Goal: Task Accomplishment & Management: Manage account settings

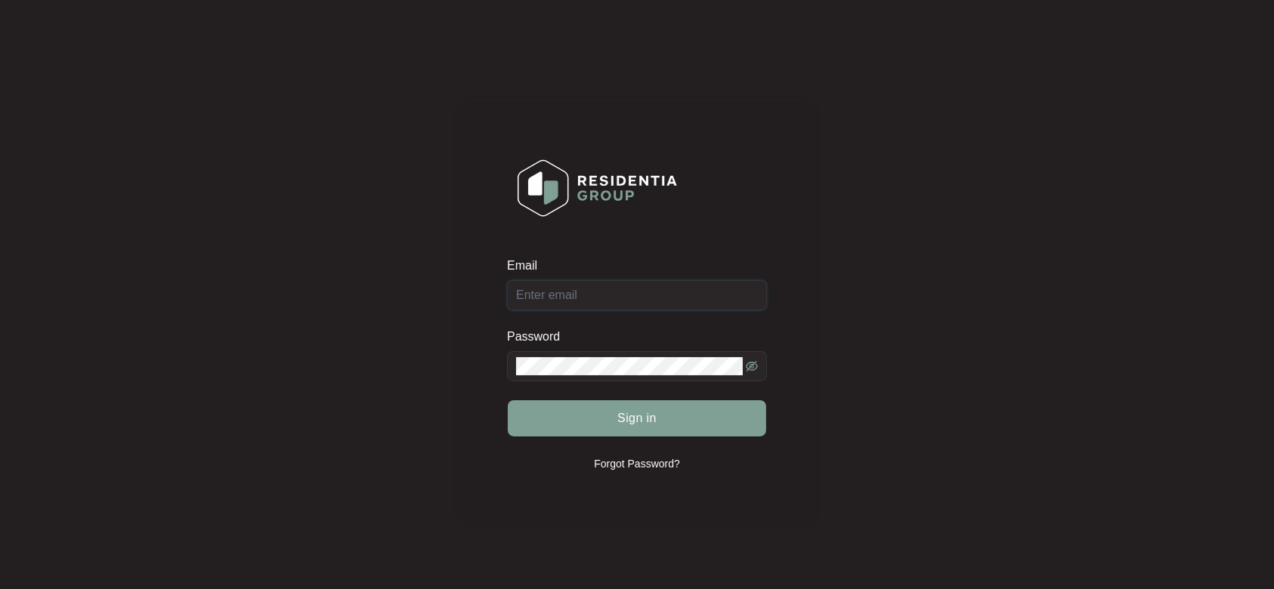
click at [600, 298] on input "Email" at bounding box center [637, 295] width 260 height 30
type input "r"
type input "[EMAIL_ADDRESS][DOMAIN_NAME]"
click at [508, 400] on button "Sign in" at bounding box center [637, 418] width 258 height 36
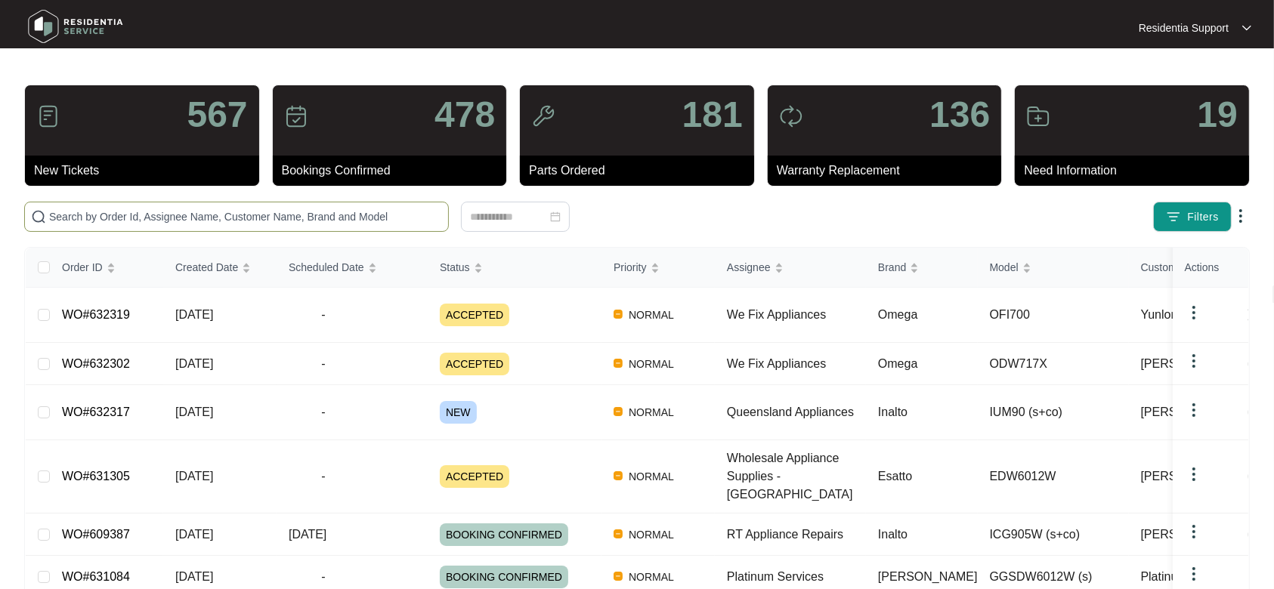
click at [258, 202] on span at bounding box center [236, 217] width 425 height 30
click at [252, 209] on input "text" at bounding box center [245, 216] width 393 height 17
paste input "631380"
type input "631380"
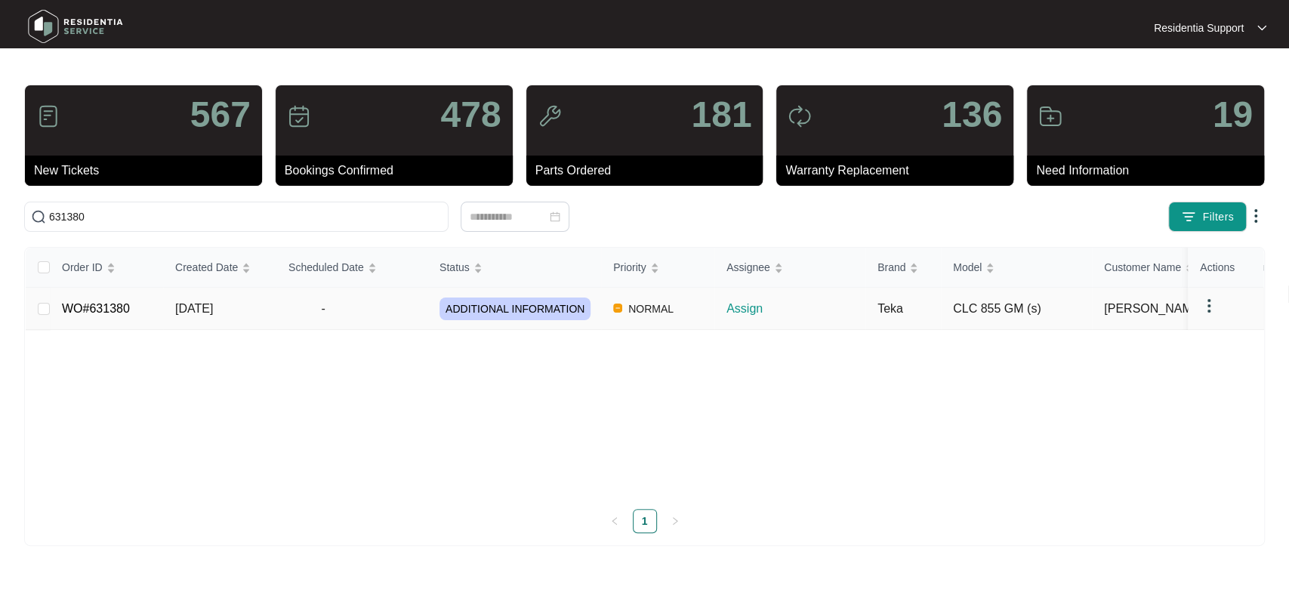
click at [743, 309] on p "Assign" at bounding box center [796, 309] width 139 height 18
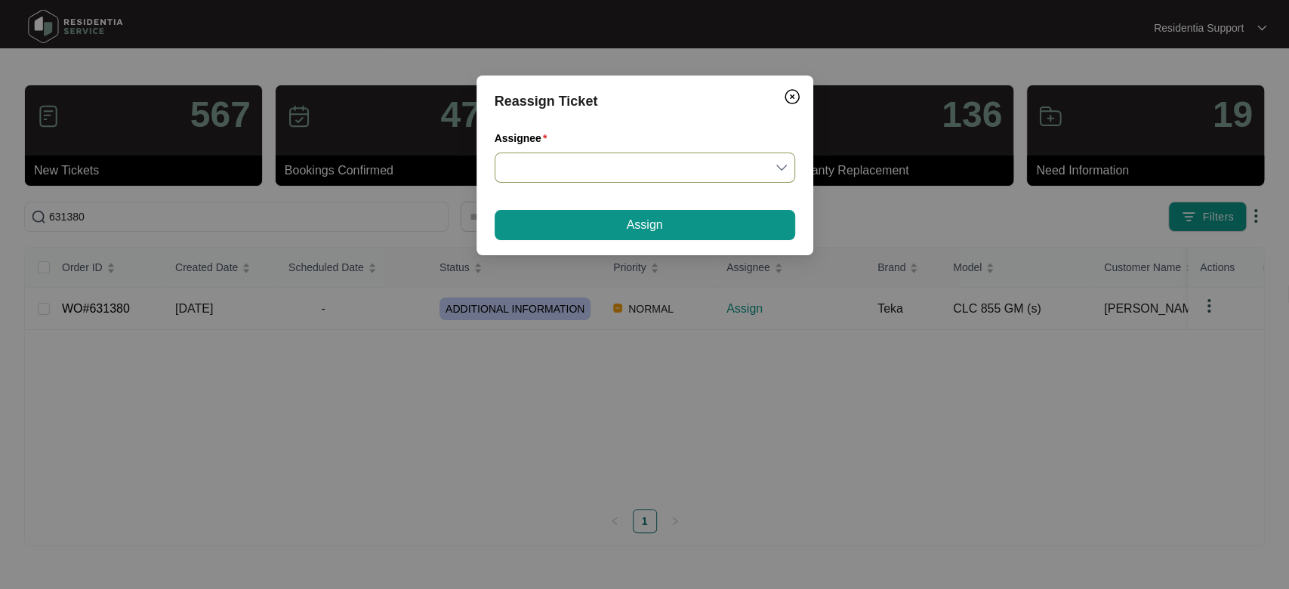
click at [637, 168] on input "Assignee" at bounding box center [645, 167] width 283 height 29
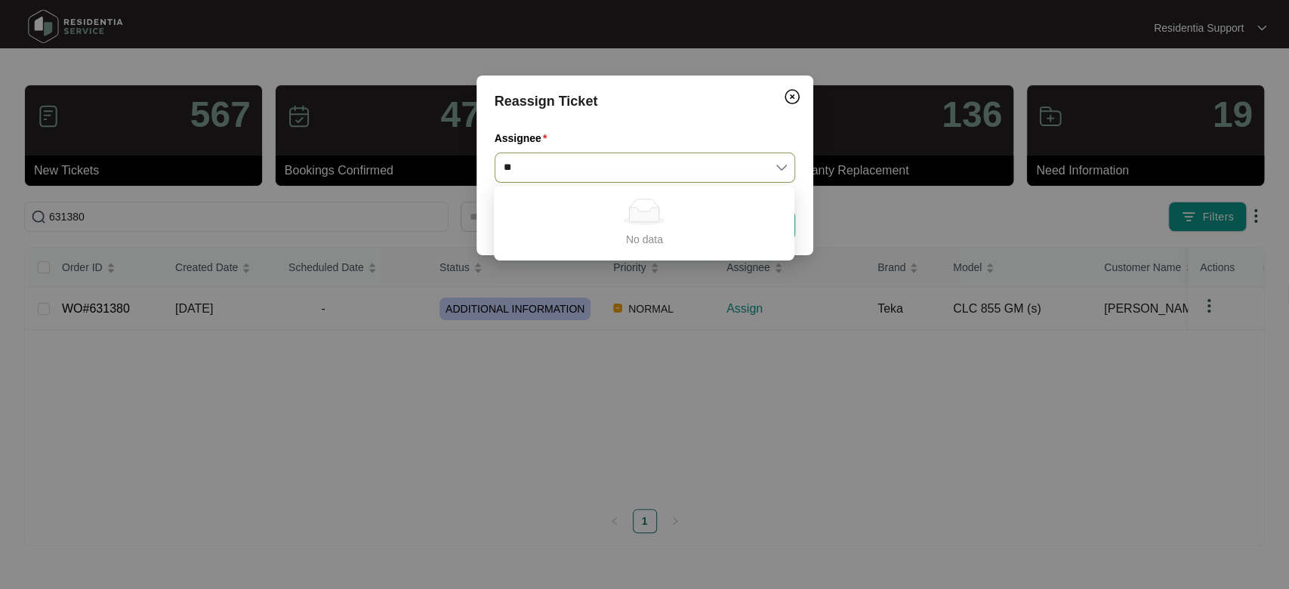
type input "*"
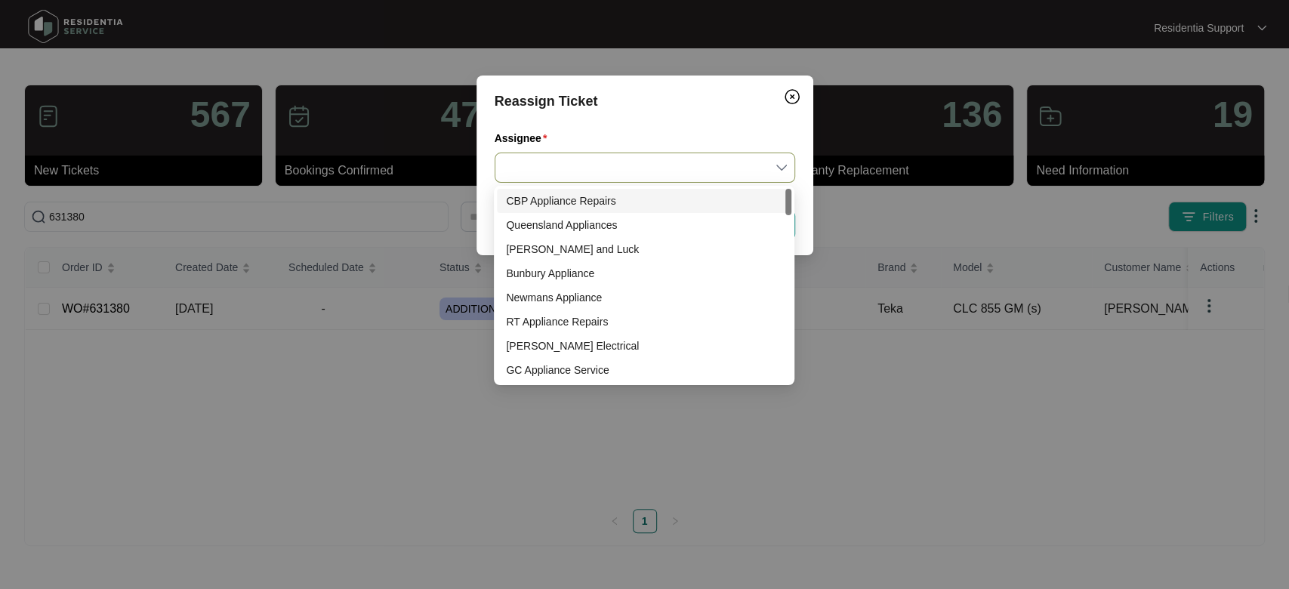
type input "*"
click at [841, 466] on div "Reassign Ticket Assignee Assign" at bounding box center [644, 294] width 1289 height 589
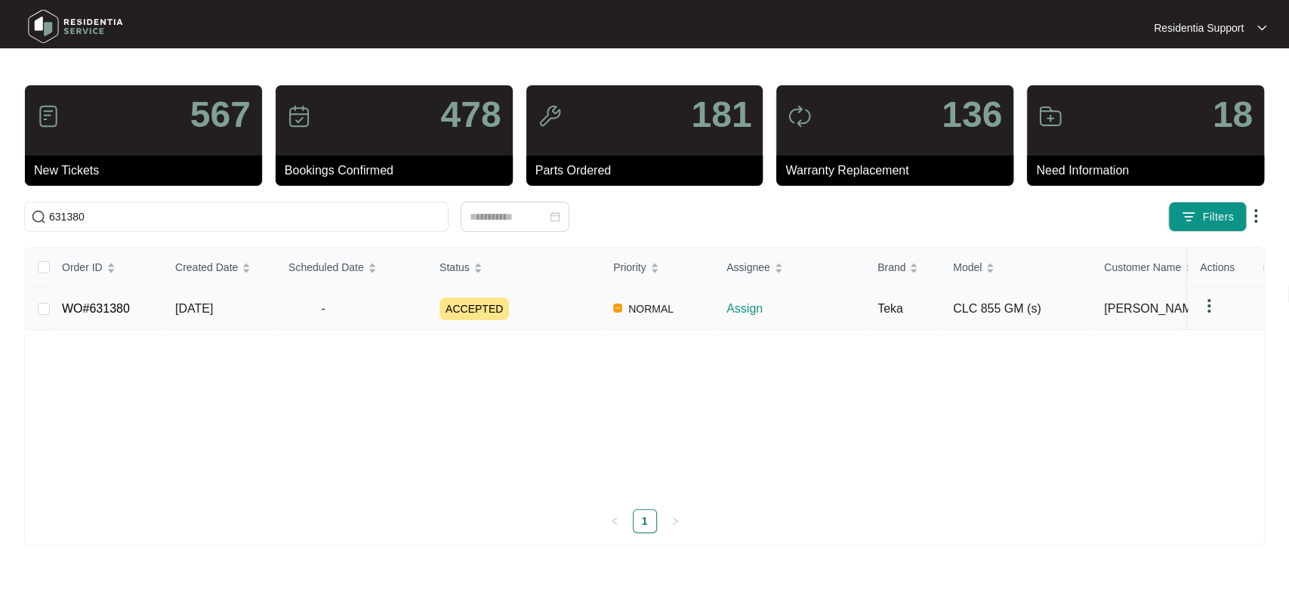
click at [753, 310] on p "Assign" at bounding box center [796, 309] width 139 height 18
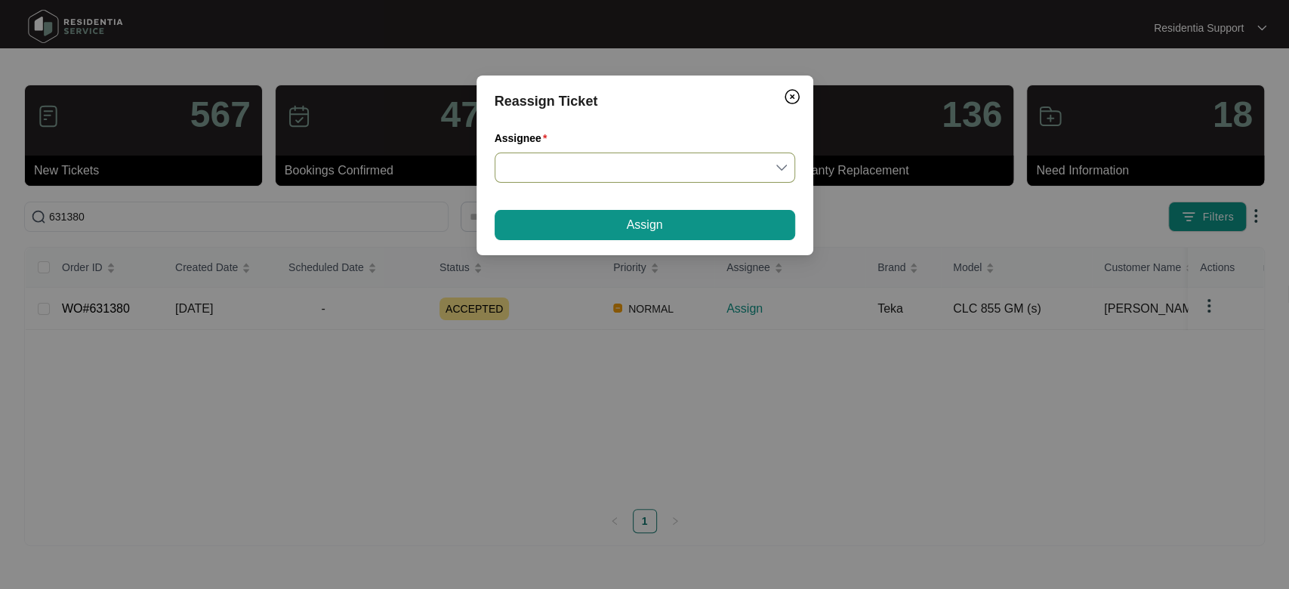
click at [725, 168] on input "Assignee" at bounding box center [645, 167] width 283 height 29
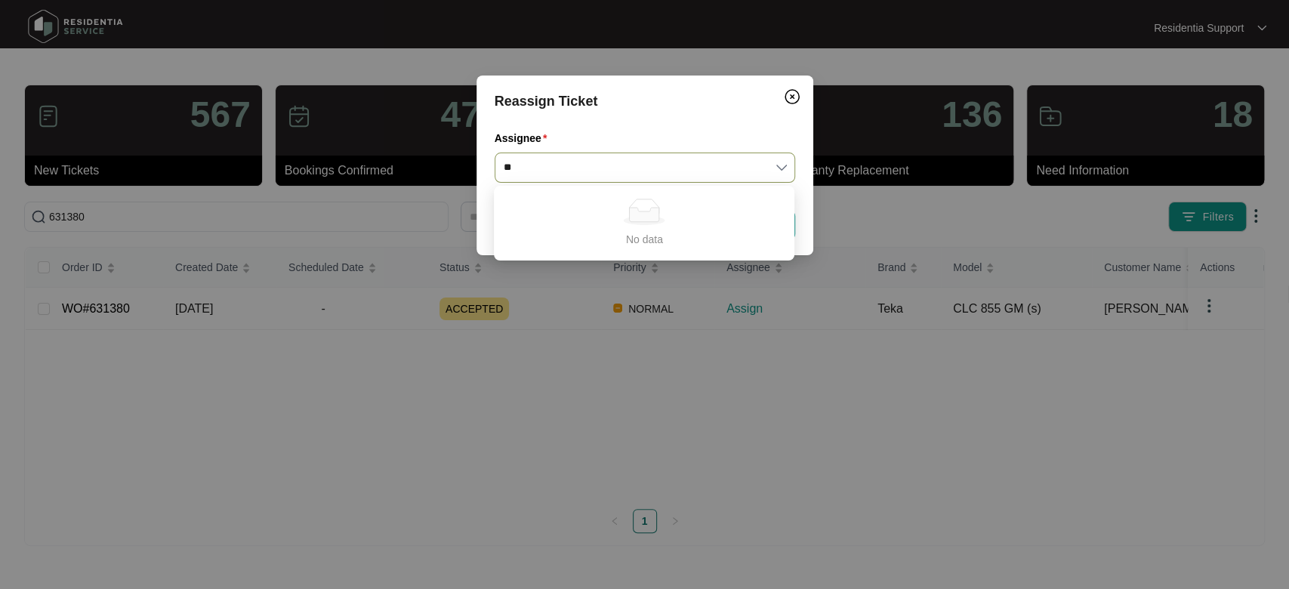
type input "*"
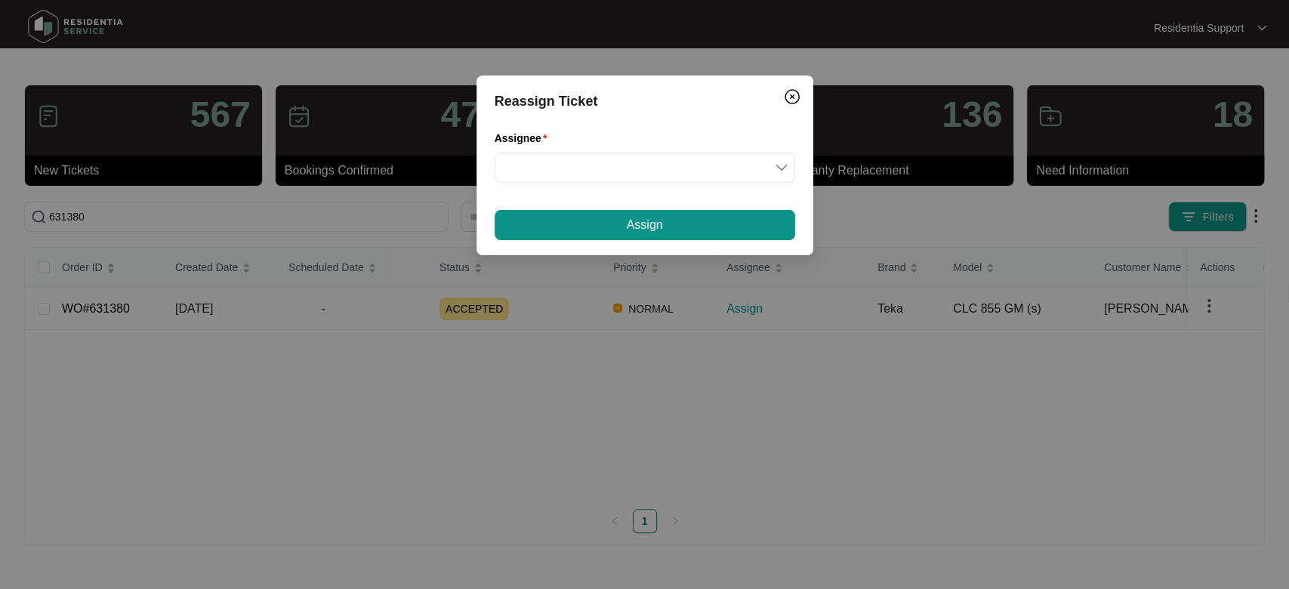
click at [979, 365] on div "Reassign Ticket Assignee Assign" at bounding box center [644, 294] width 1289 height 589
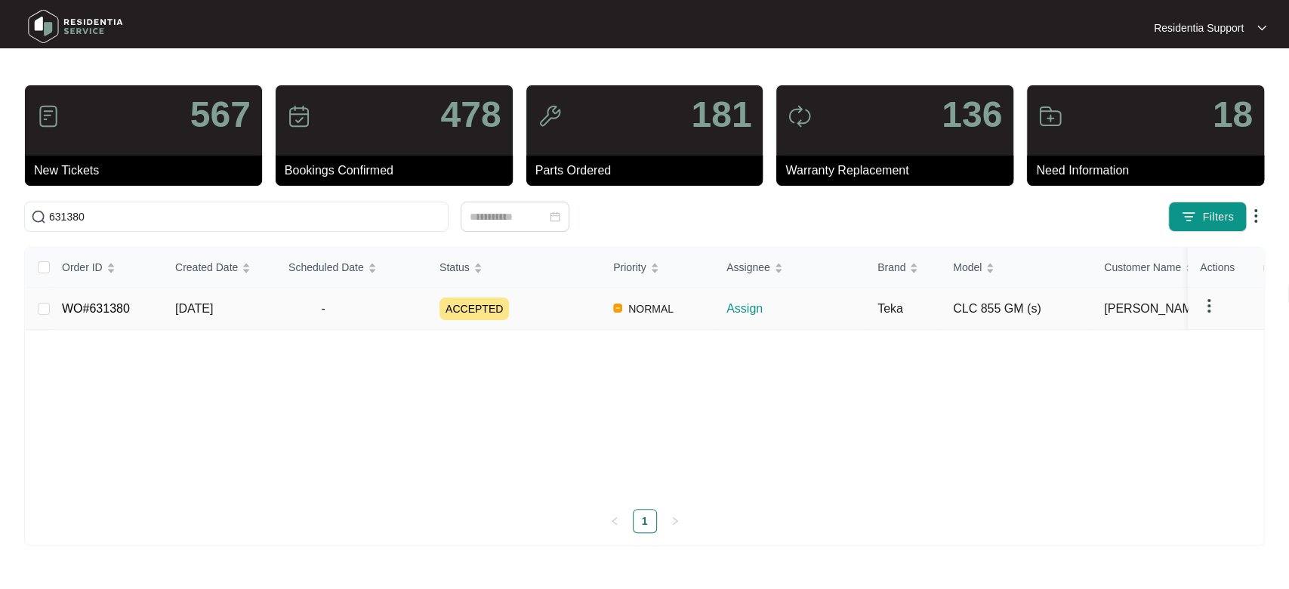
click at [1209, 307] on img at bounding box center [1209, 306] width 18 height 18
click at [1232, 347] on li "Archive" at bounding box center [1230, 336] width 54 height 24
